Goal: Information Seeking & Learning: Learn about a topic

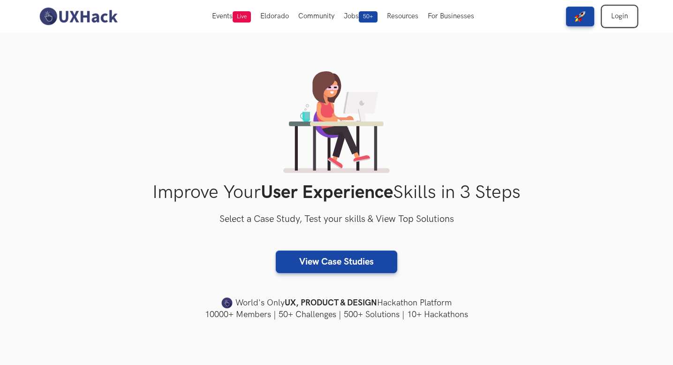
click at [620, 21] on link "Login" at bounding box center [619, 17] width 34 height 20
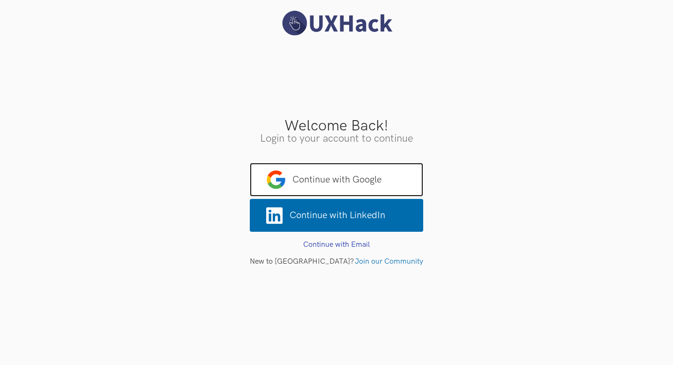
click at [341, 184] on span "Continue with Google" at bounding box center [336, 180] width 173 height 34
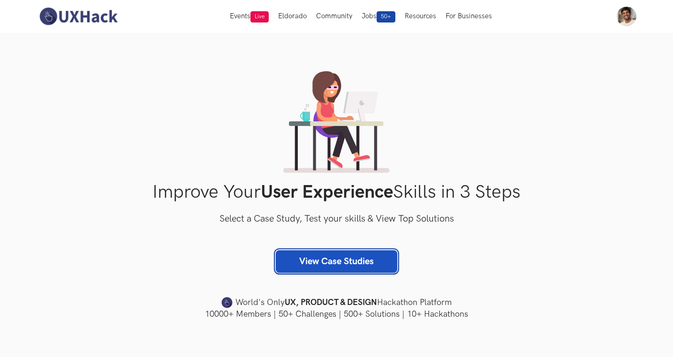
click at [336, 262] on link "View Case Studies" at bounding box center [336, 261] width 121 height 23
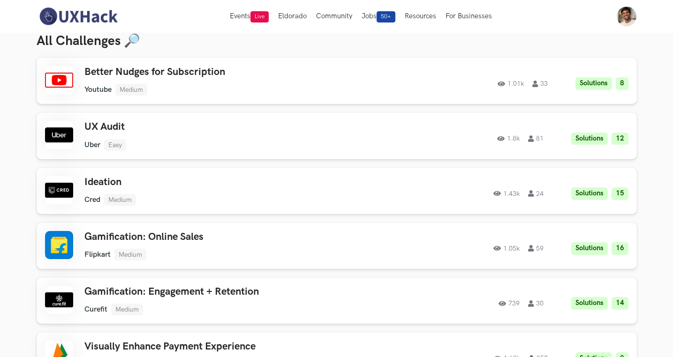
scroll to position [319, 0]
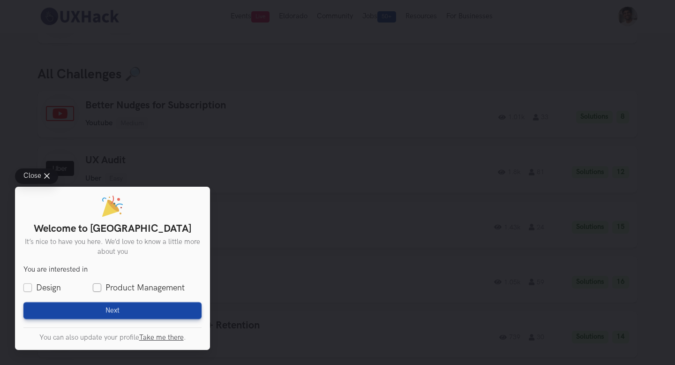
click at [97, 285] on label "Product Management" at bounding box center [139, 288] width 92 height 12
click at [97, 285] on input "Product Management" at bounding box center [97, 288] width 8 height 8
checkbox input "true"
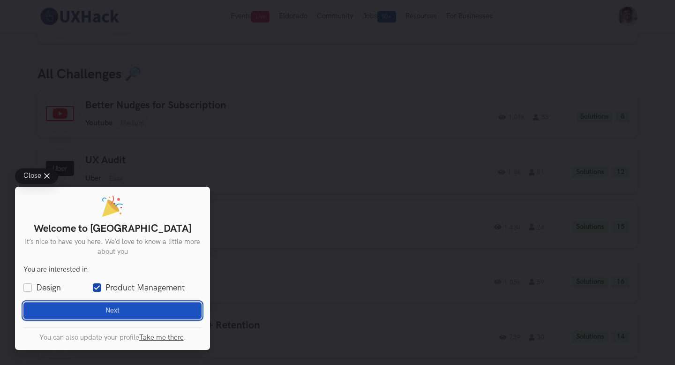
click at [103, 304] on button "Next Loading" at bounding box center [112, 310] width 178 height 17
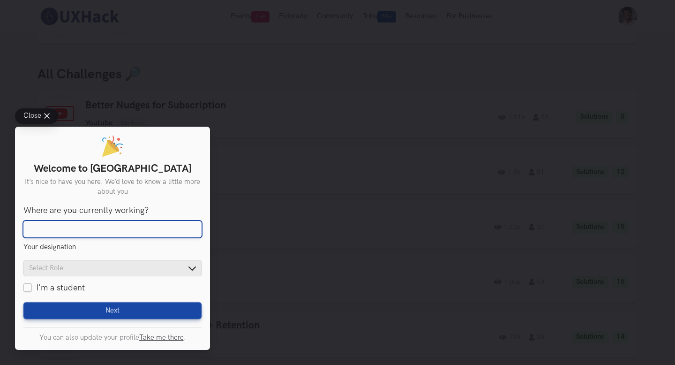
click at [103, 229] on input "Where are you currently working?" at bounding box center [112, 229] width 178 height 17
type input "MetaDesign Solutions"
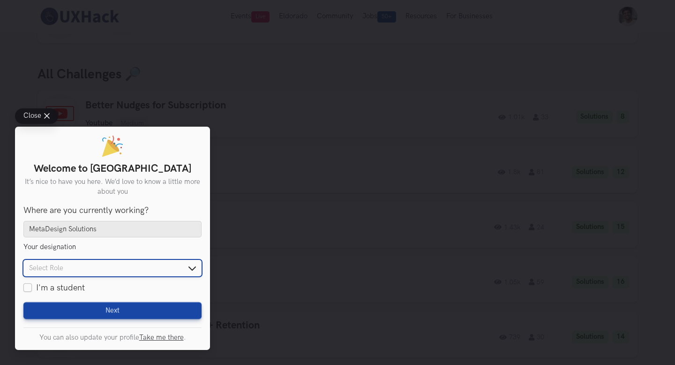
click at [112, 269] on input "text" at bounding box center [112, 268] width 178 height 16
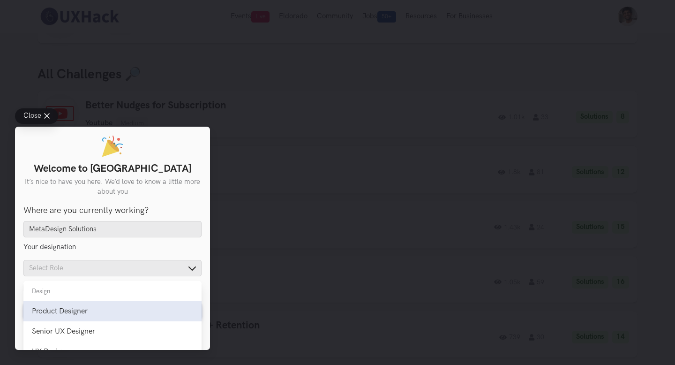
click at [107, 309] on div "Product Designer" at bounding box center [112, 311] width 161 height 9
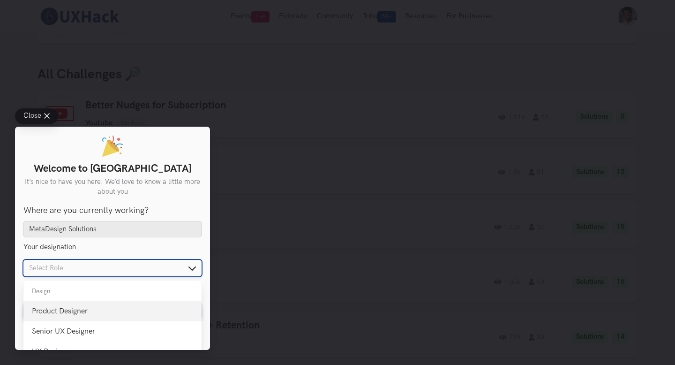
type input "Product Designer"
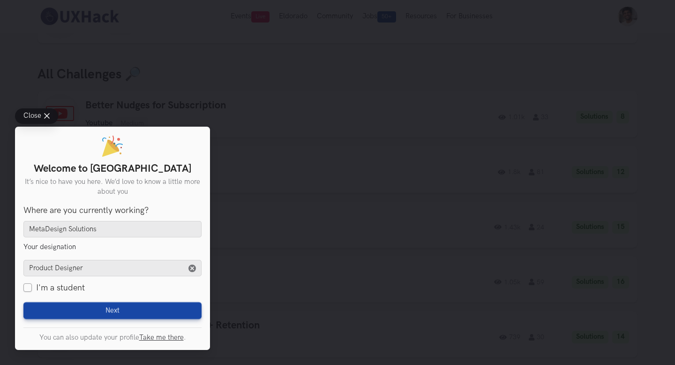
click at [27, 285] on label "I'm a student" at bounding box center [53, 288] width 61 height 12
click at [27, 285] on input "I'm a student" at bounding box center [27, 288] width 8 height 8
checkbox input "true"
click at [26, 286] on label "I'm a student" at bounding box center [53, 288] width 61 height 12
click at [26, 286] on input "I'm a student" at bounding box center [27, 288] width 8 height 8
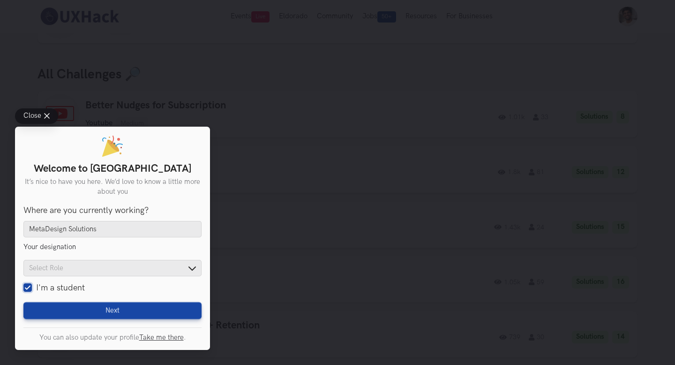
checkbox input "false"
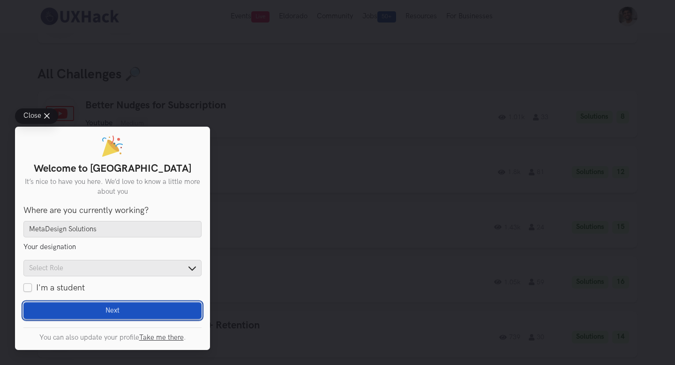
click at [62, 305] on button "Next Loading" at bounding box center [112, 310] width 178 height 17
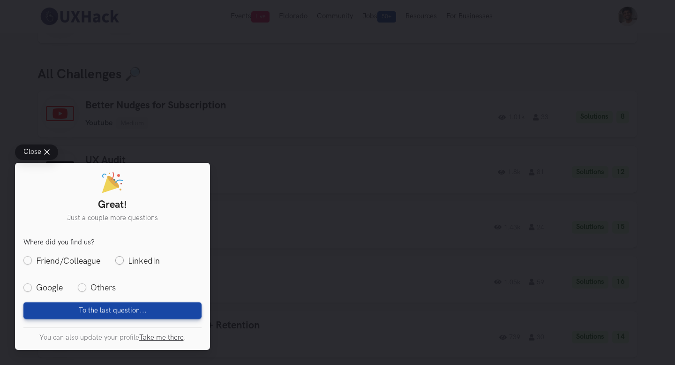
click at [130, 256] on label "LinkedIn" at bounding box center [137, 261] width 45 height 12
click at [124, 256] on input "LinkedIn" at bounding box center [119, 260] width 8 height 8
radio input "true"
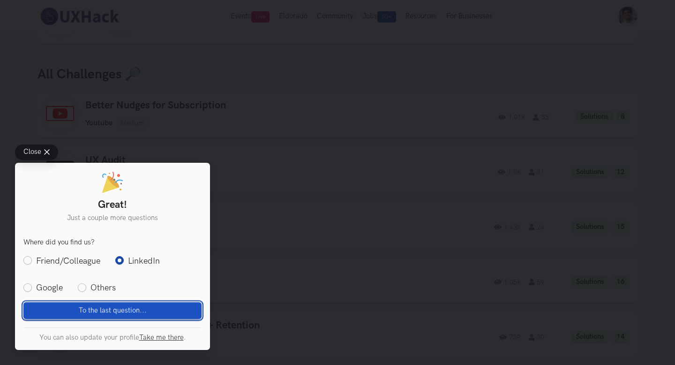
click at [127, 308] on span "To the last question..." at bounding box center [113, 310] width 68 height 8
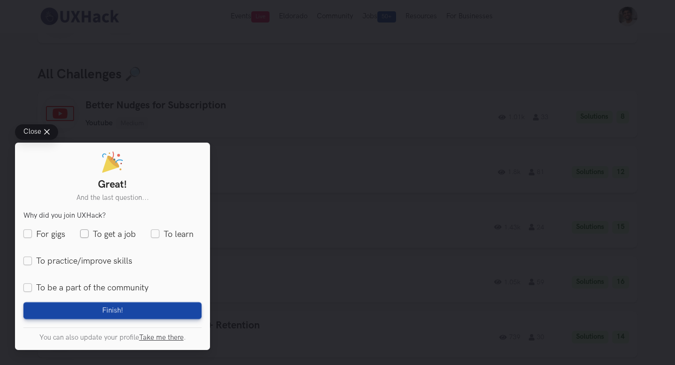
click at [86, 235] on label "To get a job" at bounding box center [108, 234] width 56 height 12
click at [86, 235] on input "To get a job" at bounding box center [84, 234] width 8 height 8
checkbox input "true"
click at [103, 320] on div "Great! And the last question... You are interested in Design Product Management…" at bounding box center [112, 246] width 195 height 207
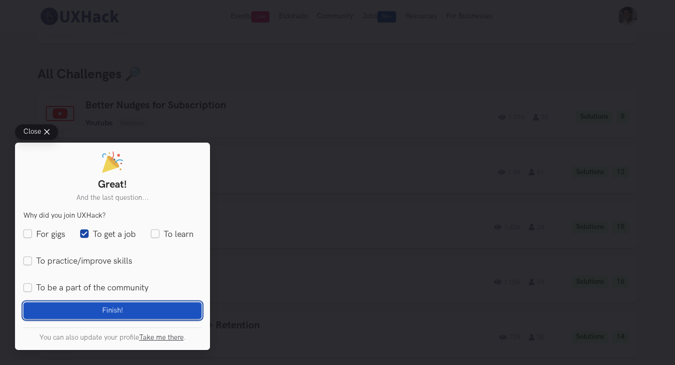
click at [105, 310] on span "Finish!" at bounding box center [112, 310] width 21 height 8
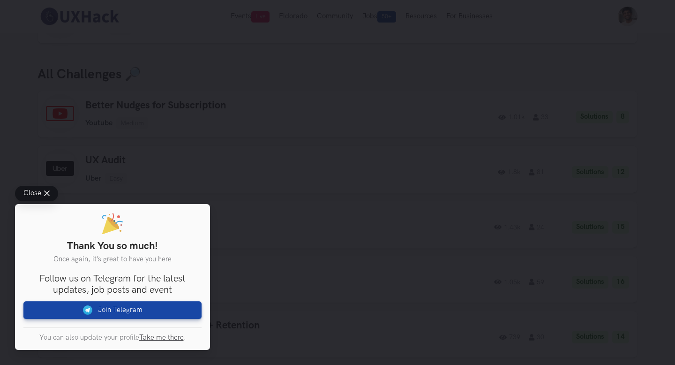
click at [49, 195] on button "Close" at bounding box center [36, 193] width 43 height 15
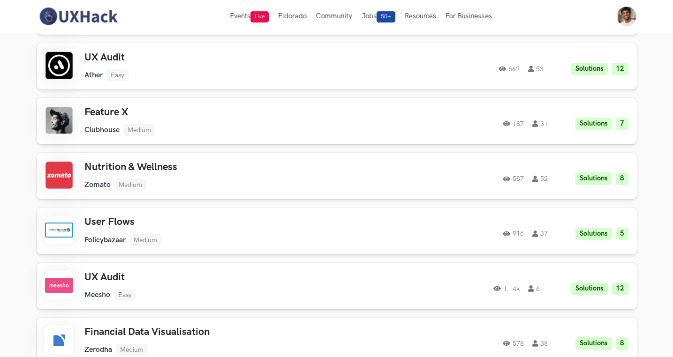
scroll to position [916, 0]
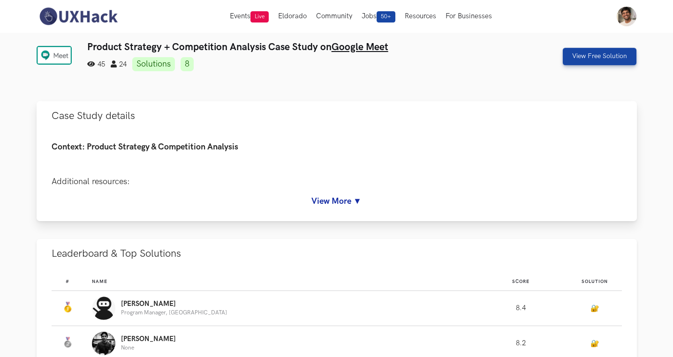
click at [345, 201] on link "View More ▼" at bounding box center [337, 201] width 570 height 10
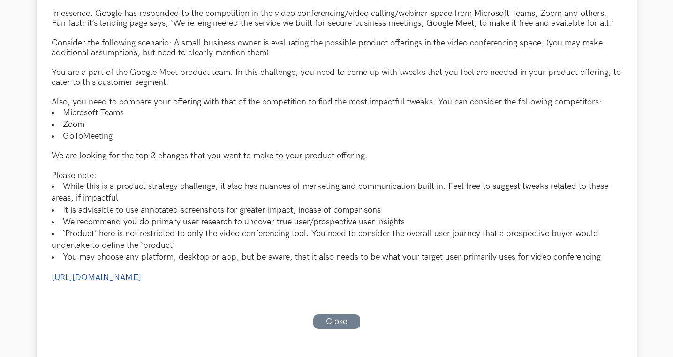
scroll to position [214, 0]
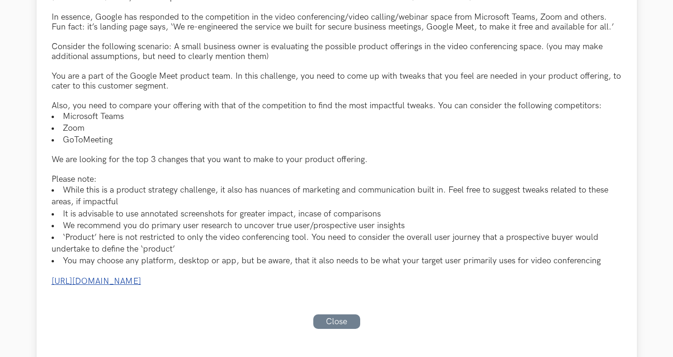
click at [141, 283] on link "[URL][DOMAIN_NAME]" at bounding box center [97, 282] width 90 height 10
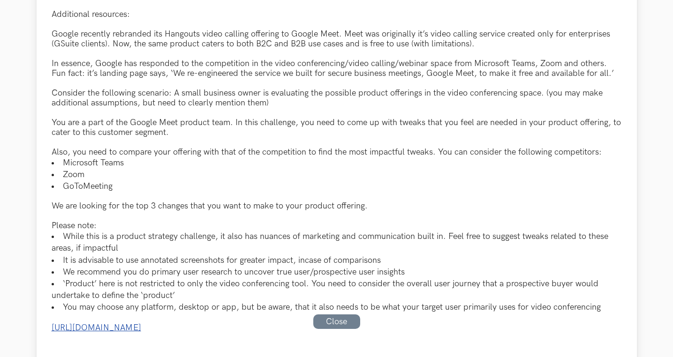
scroll to position [168, 0]
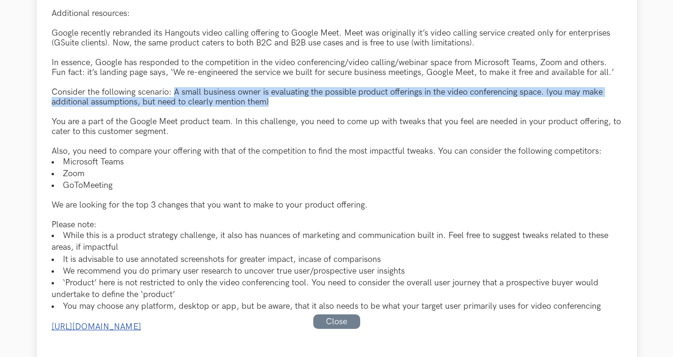
drag, startPoint x: 173, startPoint y: 93, endPoint x: 286, endPoint y: 101, distance: 113.7
click at [286, 101] on div "Consider the following scenario: A small business owner is evaluating the possi…" at bounding box center [337, 97] width 570 height 20
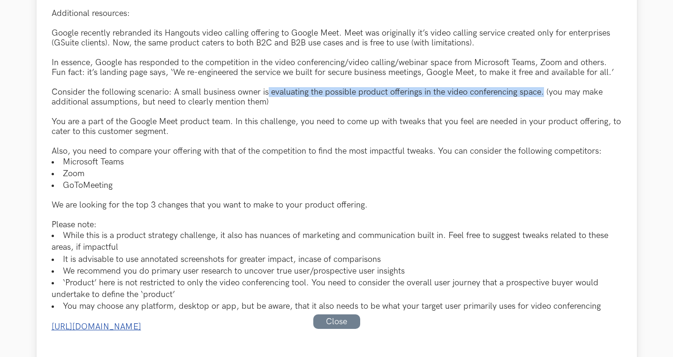
drag, startPoint x: 268, startPoint y: 94, endPoint x: 541, endPoint y: 96, distance: 272.4
click at [541, 96] on div "Consider the following scenario: A small business owner is evaluating the possi…" at bounding box center [337, 97] width 570 height 20
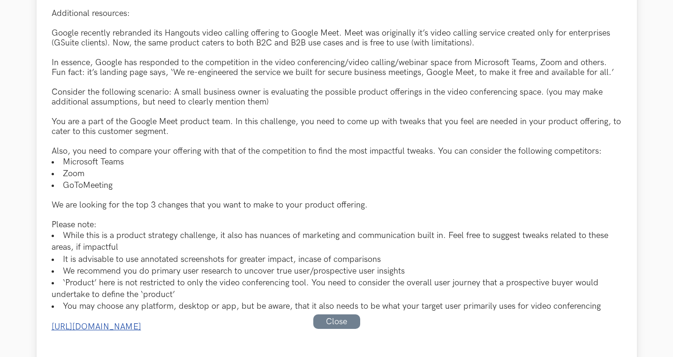
click at [229, 119] on div "You are a part of the Google Meet product team. In this challenge, you need to …" at bounding box center [337, 127] width 570 height 20
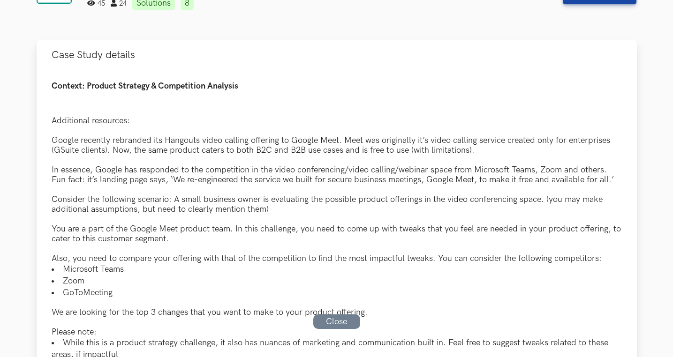
scroll to position [83, 0]
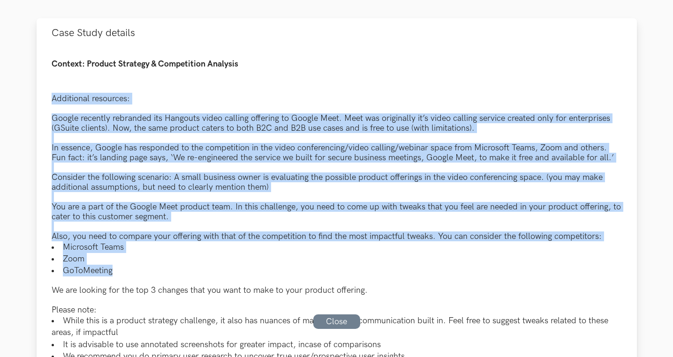
drag, startPoint x: 51, startPoint y: 98, endPoint x: 214, endPoint y: 271, distance: 237.5
click at [214, 271] on div "Context: Product Strategy & Competition Analysis Additional resources: Google r…" at bounding box center [337, 266] width 570 height 412
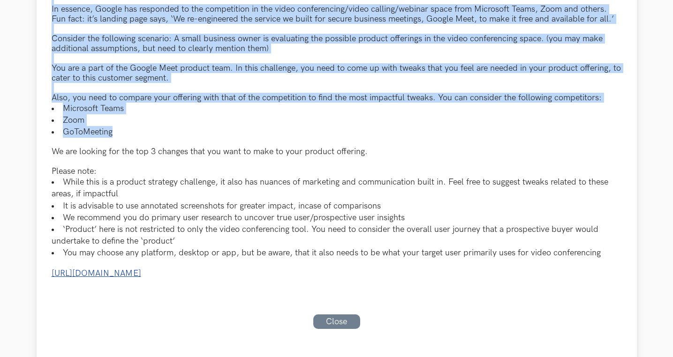
scroll to position [220, 0]
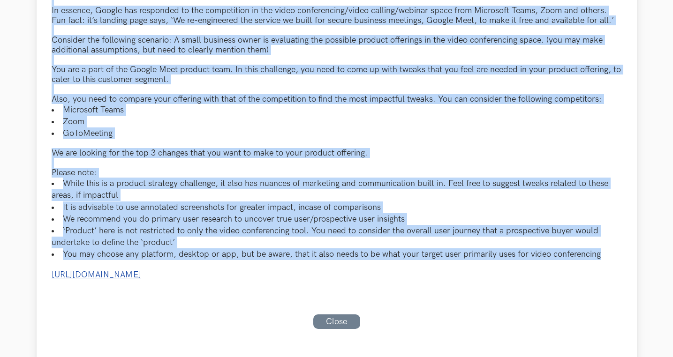
copy div "Loremipsum dolorsita: Consec adipisci elitseddo eiu Temporin utlab etdolor magn…"
